Goal: Find specific fact

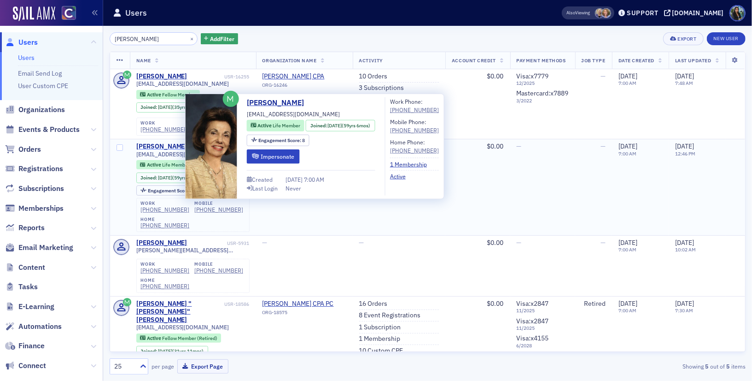
type input "[PERSON_NAME]"
click at [152, 144] on div "[PERSON_NAME]" at bounding box center [161, 146] width 51 height 8
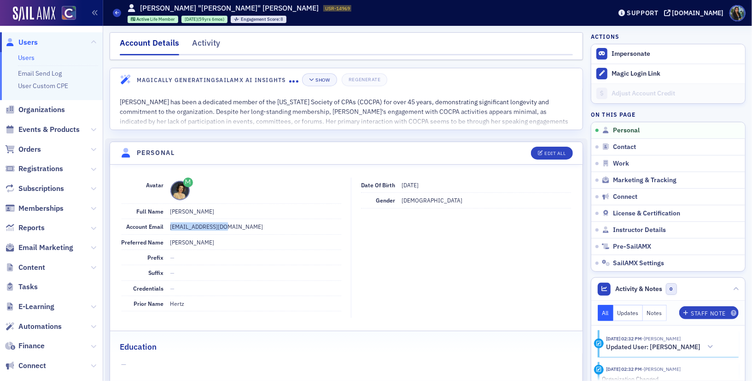
drag, startPoint x: 224, startPoint y: 225, endPoint x: 170, endPoint y: 227, distance: 54.9
click at [170, 227] on dd "[EMAIL_ADDRESS][DOMAIN_NAME]" at bounding box center [255, 226] width 171 height 15
copy dd "[EMAIL_ADDRESS][DOMAIN_NAME]"
click at [522, 267] on fieldset "Date of Birth [DEMOGRAPHIC_DATA] Gender [DEMOGRAPHIC_DATA]" at bounding box center [463, 247] width 225 height 141
